Goal: Task Accomplishment & Management: Manage account settings

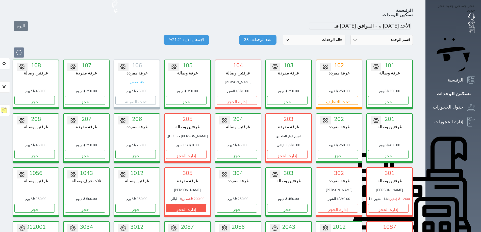
scroll to position [20, 0]
click at [187, 204] on button "إدارة الحجز" at bounding box center [186, 208] width 40 height 9
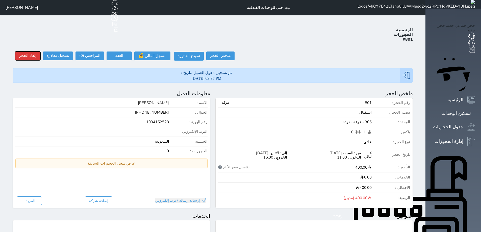
click at [20, 52] on button "إلغاء الحجز" at bounding box center [27, 56] width 25 height 9
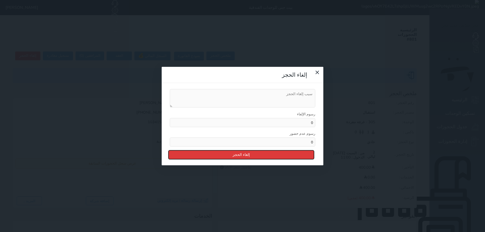
click at [223, 151] on button "إلغاء الحجز" at bounding box center [242, 155] width 146 height 9
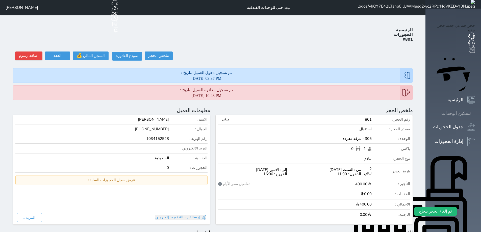
click at [475, 113] on icon at bounding box center [475, 113] width 0 height 0
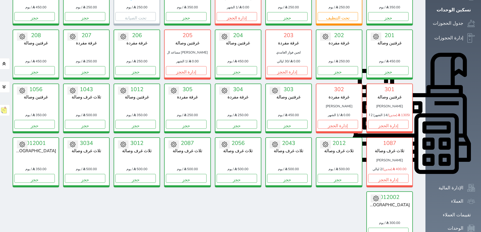
scroll to position [95, 0]
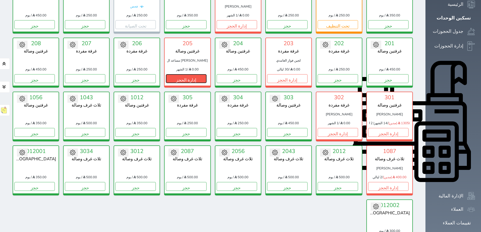
click at [192, 74] on button "إدارة الحجز" at bounding box center [186, 78] width 40 height 9
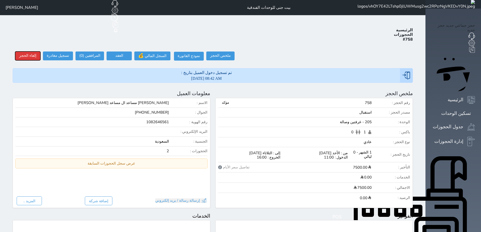
click at [20, 52] on button "إلغاء الحجز" at bounding box center [27, 56] width 25 height 9
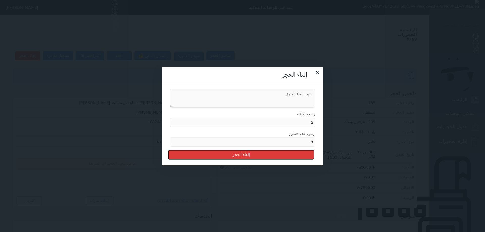
click at [226, 151] on button "إلغاء الحجز" at bounding box center [242, 155] width 146 height 9
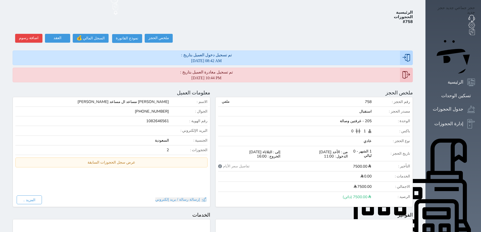
scroll to position [10, 0]
